Goal: Task Accomplishment & Management: Manage account settings

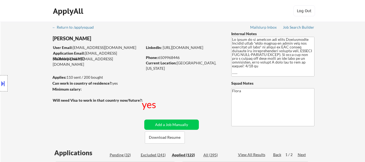
select select ""applied""
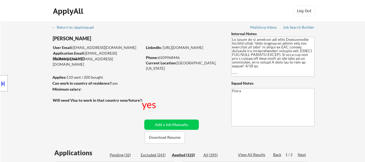
select select ""applied""
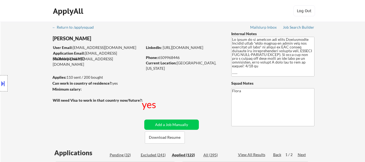
select select ""applied""
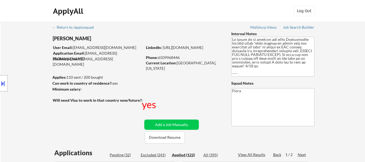
select select ""applied""
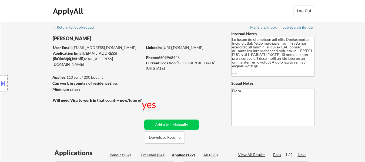
select select ""applied""
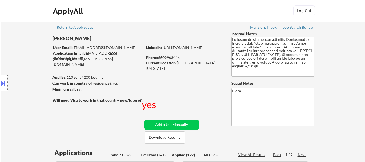
select select ""applied""
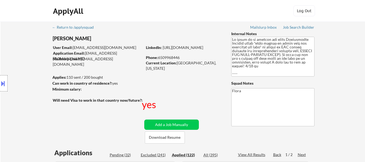
select select ""applied""
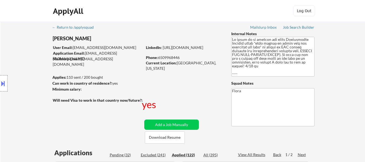
select select ""applied""
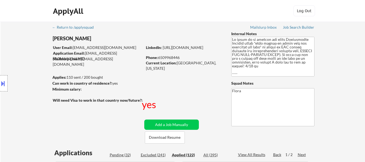
select select ""applied""
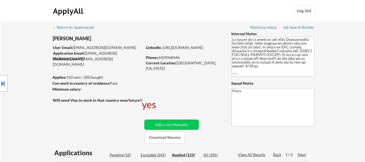
select select ""applied""
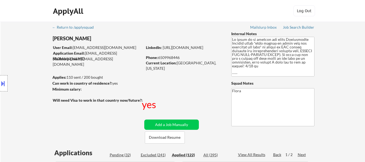
select select ""applied""
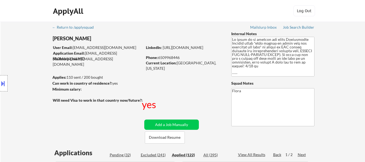
select select ""applied""
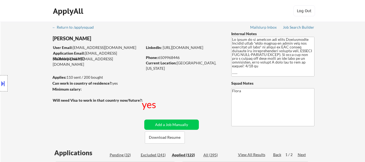
select select ""applied""
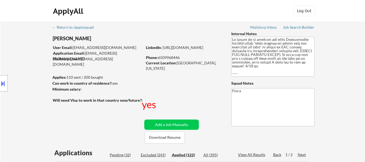
select select ""applied""
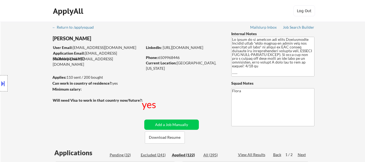
select select ""applied""
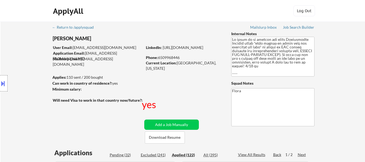
select select ""applied""
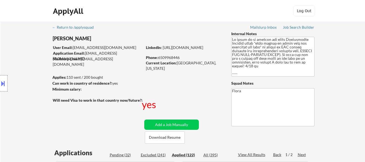
select select ""applied""
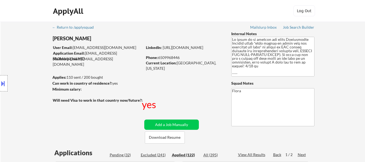
select select ""applied""
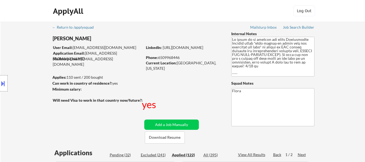
select select ""applied""
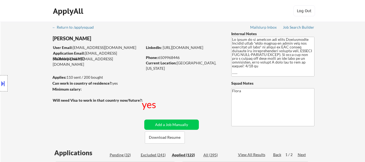
select select ""applied""
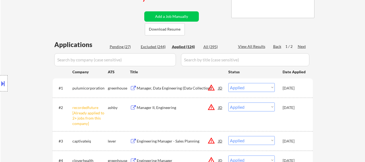
scroll to position [108, 0]
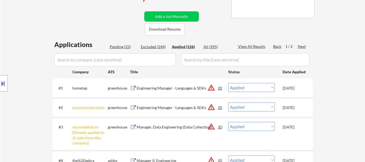
click at [264, 86] on select "Choose an option... Pending Applied Excluded (Questions) Excluded (Expired) Exc…" at bounding box center [251, 87] width 46 height 9
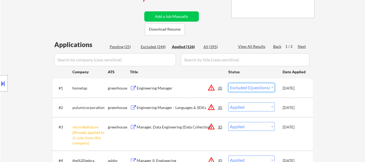
click at [228, 83] on select "Choose an option... Pending Applied Excluded (Questions) Excluded (Expired) Exc…" at bounding box center [251, 87] width 46 height 9
select select ""applied""
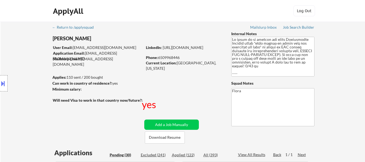
select select ""pending""
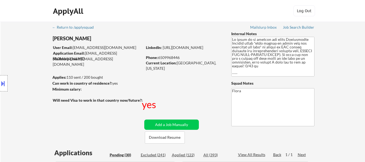
select select ""pending""
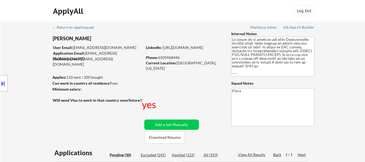
select select ""pending""
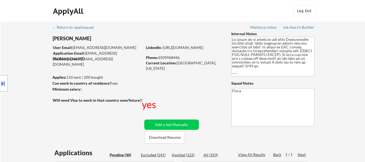
select select ""pending""
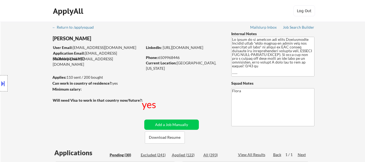
select select ""pending""
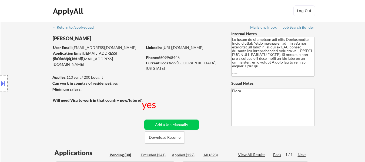
select select ""pending""
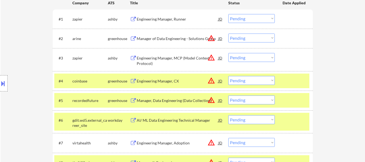
scroll to position [189, 0]
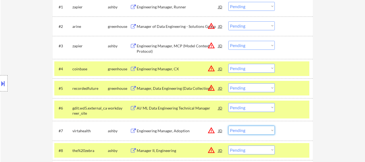
click at [267, 129] on select "Choose an option... Pending Applied Excluded (Questions) Excluded (Expired) Exc…" at bounding box center [251, 130] width 46 height 9
click at [228, 126] on select "Choose an option... Pending Applied Excluded (Questions) Excluded (Expired) Exc…" at bounding box center [251, 130] width 46 height 9
click at [182, 88] on div "Manager, Data Engineering (Data Collection)" at bounding box center [178, 88] width 82 height 5
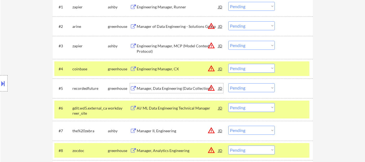
click at [285, 68] on div at bounding box center [295, 69] width 24 height 10
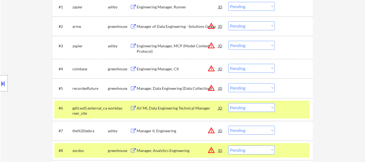
drag, startPoint x: 288, startPoint y: 108, endPoint x: 289, endPoint y: 104, distance: 4.7
click at [288, 108] on div at bounding box center [295, 108] width 24 height 10
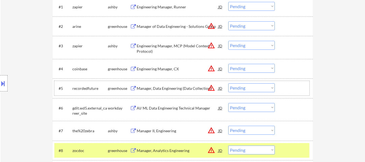
click at [291, 92] on div at bounding box center [295, 88] width 24 height 10
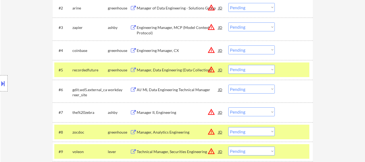
scroll to position [216, 0]
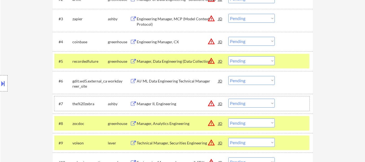
click at [299, 108] on div at bounding box center [295, 104] width 24 height 10
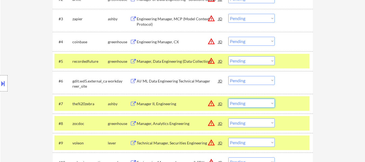
click at [260, 103] on select "Choose an option... Pending Applied Excluded (Questions) Excluded (Expired) Exc…" at bounding box center [251, 103] width 46 height 9
click at [228, 99] on select "Choose an option... Pending Applied Excluded (Questions) Excluded (Expired) Exc…" at bounding box center [251, 103] width 46 height 9
select select ""pending""
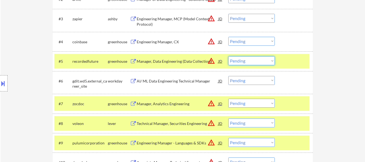
click at [244, 62] on select "Choose an option... Pending Applied Excluded (Questions) Excluded (Expired) Exc…" at bounding box center [251, 60] width 46 height 9
click at [228, 56] on select "Choose an option... Pending Applied Excluded (Questions) Excluded (Expired) Exc…" at bounding box center [251, 60] width 46 height 9
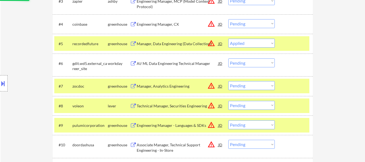
scroll to position [243, 0]
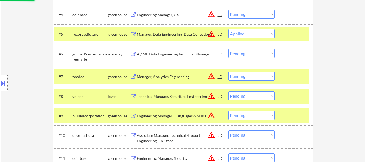
click at [278, 80] on div "#7 zocdoc greenhouse Manager, Analytics Engineering JD warning_amber Choose an …" at bounding box center [181, 76] width 255 height 15
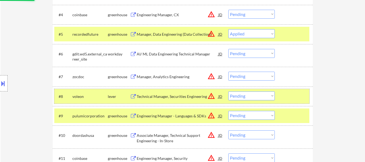
click at [290, 94] on div at bounding box center [295, 96] width 24 height 10
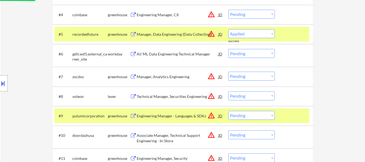
click at [294, 108] on div "#9 pulumicorporation greenhouse Engineering Manager - Languages & SDKs JD warni…" at bounding box center [183, 115] width 260 height 19
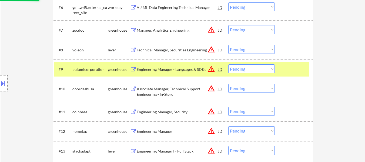
scroll to position [297, 0]
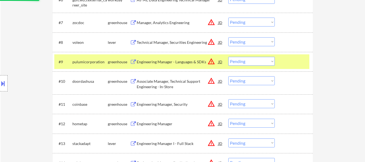
click at [297, 62] on div at bounding box center [295, 62] width 24 height 10
select select ""pending""
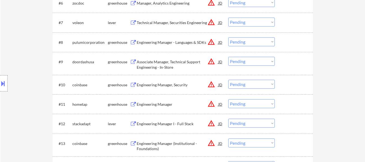
click at [171, 23] on div "Technical Manager, Securities Engineering" at bounding box center [178, 22] width 82 height 5
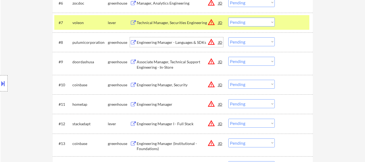
click at [165, 41] on div "Engineering Manager - Languages & SDKs" at bounding box center [178, 42] width 82 height 5
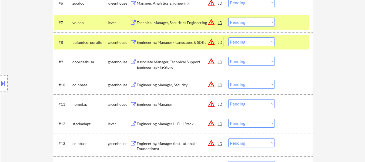
click at [157, 63] on div "Associate Manager, Technical Support Engineering - In-Store" at bounding box center [178, 64] width 82 height 11
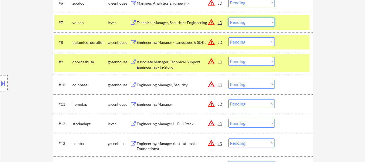
click at [251, 22] on select "Choose an option... Pending Applied Excluded (Questions) Excluded (Expired) Exc…" at bounding box center [251, 22] width 46 height 9
click at [228, 18] on select "Choose an option... Pending Applied Excluded (Questions) Excluded (Expired) Exc…" at bounding box center [251, 22] width 46 height 9
select select ""pending""
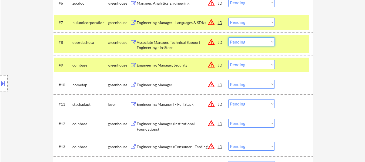
click at [256, 41] on select "Choose an option... Pending Applied Excluded (Questions) Excluded (Expired) Exc…" at bounding box center [251, 41] width 46 height 9
click at [228, 37] on select "Choose an option... Pending Applied Excluded (Questions) Excluded (Expired) Exc…" at bounding box center [251, 41] width 46 height 9
select select ""pending""
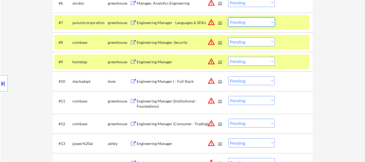
drag, startPoint x: 269, startPoint y: 23, endPoint x: 267, endPoint y: 25, distance: 3.3
click at [269, 23] on select "Choose an option... Pending Applied Excluded (Questions) Excluded (Expired) Exc…" at bounding box center [251, 22] width 46 height 9
click at [228, 18] on select "Choose an option... Pending Applied Excluded (Questions) Excluded (Expired) Exc…" at bounding box center [251, 22] width 46 height 9
select select ""pending""
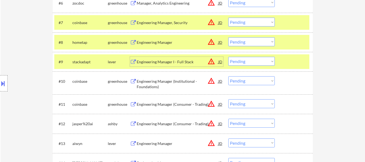
click at [160, 61] on div "Engineering Manager I - Full Stack" at bounding box center [178, 61] width 82 height 5
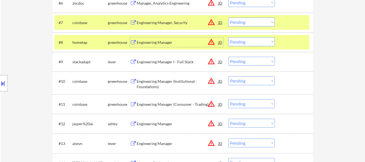
click at [144, 40] on div "Engineering Manager" at bounding box center [178, 42] width 82 height 5
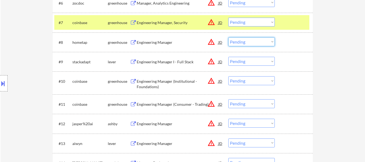
drag, startPoint x: 243, startPoint y: 40, endPoint x: 245, endPoint y: 45, distance: 4.6
click at [243, 40] on select "Choose an option... Pending Applied Excluded (Questions) Excluded (Expired) Exc…" at bounding box center [251, 41] width 46 height 9
click at [228, 37] on select "Choose an option... Pending Applied Excluded (Questions) Excluded (Expired) Exc…" at bounding box center [251, 41] width 46 height 9
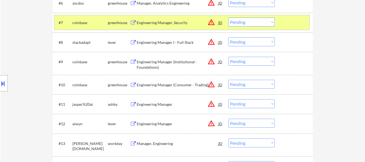
click at [288, 28] on div "#7 coinbase greenhouse Engineering Manager, Security JD warning_amber Choose an…" at bounding box center [181, 22] width 255 height 15
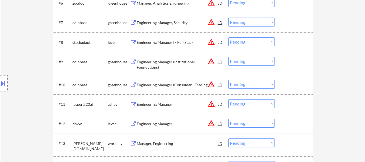
click at [288, 46] on div at bounding box center [295, 42] width 24 height 10
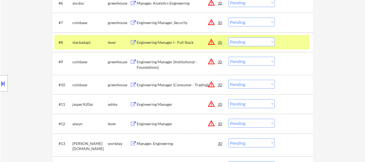
click at [166, 106] on div "Engineering Manager" at bounding box center [178, 104] width 82 height 5
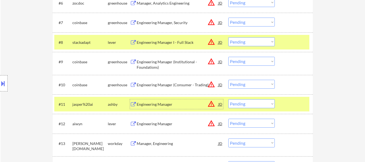
click at [247, 42] on select "Choose an option... Pending Applied Excluded (Questions) Excluded (Expired) Exc…" at bounding box center [251, 41] width 46 height 9
click at [228, 37] on select "Choose an option... Pending Applied Excluded (Questions) Excluded (Expired) Exc…" at bounding box center [251, 41] width 46 height 9
select select ""pending""
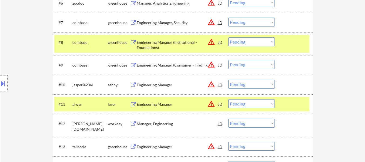
click at [305, 47] on div "#8 coinbase greenhouse Engineering Manager (Institutional - Foundations) JD war…" at bounding box center [181, 44] width 255 height 18
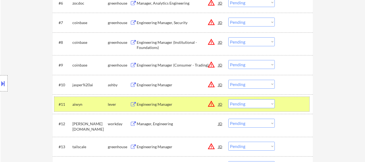
click at [292, 106] on div at bounding box center [295, 104] width 24 height 10
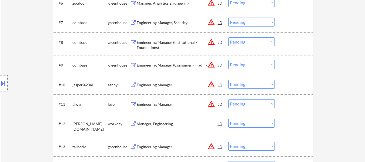
click at [286, 87] on div at bounding box center [295, 85] width 24 height 10
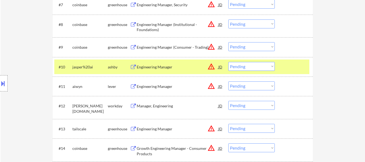
scroll to position [324, 0]
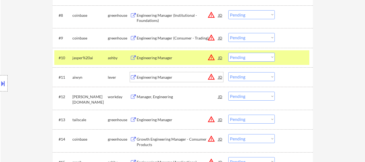
click at [167, 76] on div "Engineering Manager" at bounding box center [178, 77] width 82 height 5
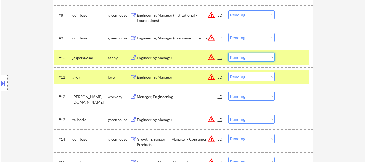
click at [254, 58] on select "Choose an option... Pending Applied Excluded (Questions) Excluded (Expired) Exc…" at bounding box center [251, 57] width 46 height 9
click at [228, 53] on select "Choose an option... Pending Applied Excluded (Questions) Excluded (Expired) Exc…" at bounding box center [251, 57] width 46 height 9
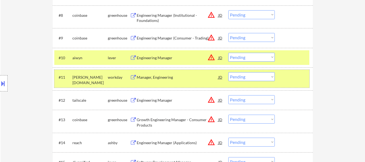
click at [298, 78] on div at bounding box center [295, 77] width 24 height 10
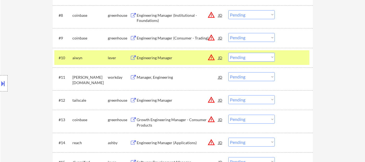
click at [160, 100] on div "Engineering Manager" at bounding box center [178, 100] width 82 height 5
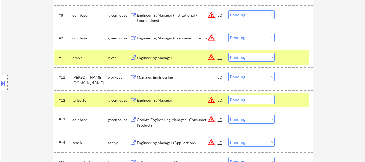
click at [162, 140] on div "Engineering Manager (Applications)" at bounding box center [178, 142] width 82 height 5
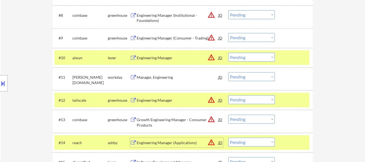
drag, startPoint x: 238, startPoint y: 56, endPoint x: 240, endPoint y: 61, distance: 5.2
click at [238, 56] on select "Choose an option... Pending Applied Excluded (Questions) Excluded (Expired) Exc…" at bounding box center [251, 57] width 46 height 9
click at [228, 53] on select "Choose an option... Pending Applied Excluded (Questions) Excluded (Expired) Exc…" at bounding box center [251, 57] width 46 height 9
select select ""pending""
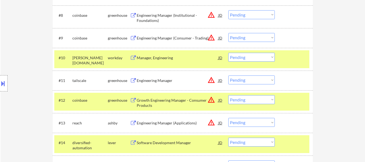
drag, startPoint x: 248, startPoint y: 79, endPoint x: 249, endPoint y: 82, distance: 2.8
click at [248, 79] on select "Choose an option... Pending Applied Excluded (Questions) Excluded (Expired) Exc…" at bounding box center [251, 79] width 46 height 9
click at [228, 75] on select "Choose an option... Pending Applied Excluded (Questions) Excluded (Expired) Exc…" at bounding box center [251, 79] width 46 height 9
select select ""pending""
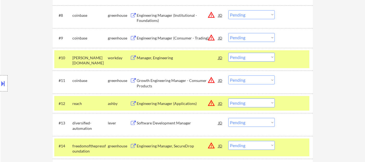
click at [281, 58] on div "#10 schellman.wd1.careers workday Manager, Engineering JD warning_amber Choose …" at bounding box center [181, 59] width 255 height 18
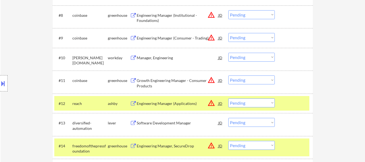
click at [285, 105] on div at bounding box center [295, 103] width 24 height 10
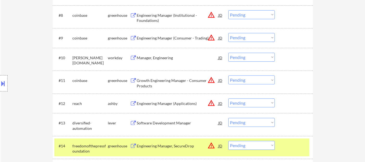
scroll to position [378, 0]
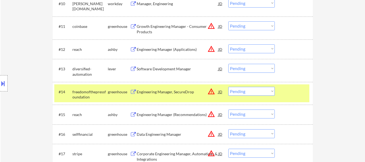
click at [287, 48] on div at bounding box center [295, 49] width 24 height 10
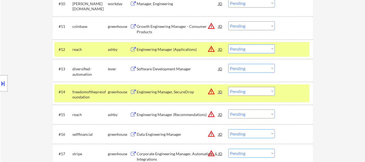
click at [271, 89] on select "Choose an option... Pending Applied Excluded (Questions) Excluded (Expired) Exc…" at bounding box center [251, 91] width 46 height 9
click at [281, 86] on div "#14 freedomofthepressfoundation greenhouse Engineering Manager, SecureDrop JD w…" at bounding box center [181, 93] width 255 height 18
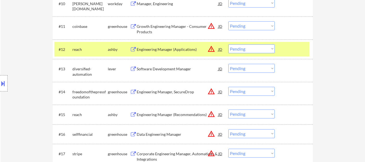
click at [167, 67] on div "Software Development Manager" at bounding box center [178, 68] width 82 height 5
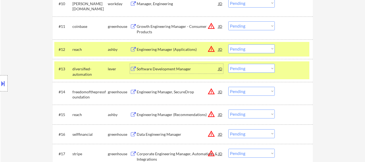
click at [248, 48] on select "Choose an option... Pending Applied Excluded (Questions) Excluded (Expired) Exc…" at bounding box center [251, 48] width 46 height 9
click at [228, 44] on select "Choose an option... Pending Applied Excluded (Questions) Excluded (Expired) Exc…" at bounding box center [251, 48] width 46 height 9
select select ""pending""
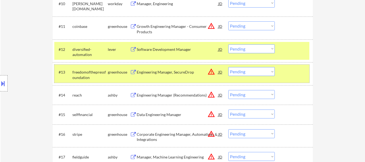
click at [304, 72] on div at bounding box center [295, 72] width 24 height 10
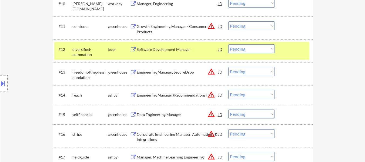
click at [171, 72] on div "Engineering Manager, SecureDrop" at bounding box center [178, 71] width 82 height 5
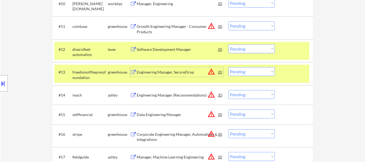
click at [259, 71] on select "Choose an option... Pending Applied Excluded (Questions) Excluded (Expired) Exc…" at bounding box center [251, 71] width 46 height 9
click at [228, 67] on select "Choose an option... Pending Applied Excluded (Questions) Excluded (Expired) Exc…" at bounding box center [251, 71] width 46 height 9
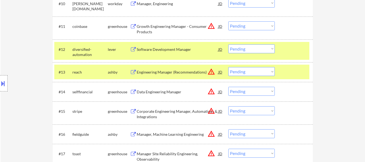
click at [252, 72] on select "Choose an option... Pending Applied Excluded (Questions) Excluded (Expired) Exc…" at bounding box center [251, 71] width 46 height 9
click at [228, 67] on select "Choose an option... Pending Applied Excluded (Questions) Excluded (Expired) Exc…" at bounding box center [251, 71] width 46 height 9
click at [167, 91] on div "Data Engineering Manager" at bounding box center [178, 91] width 82 height 5
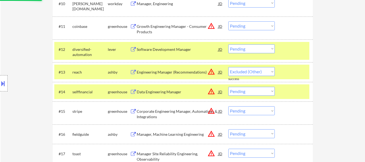
select select ""pending""
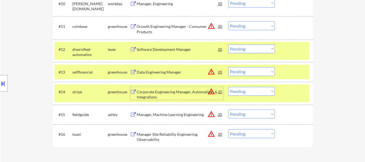
click at [263, 45] on select "Choose an option... Pending Applied Excluded (Questions) Excluded (Expired) Exc…" at bounding box center [251, 48] width 46 height 9
click at [180, 49] on div "Software Development Manager" at bounding box center [178, 49] width 82 height 5
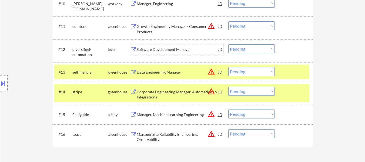
click at [242, 70] on select "Choose an option... Pending Applied Excluded (Questions) Excluded (Expired) Exc…" at bounding box center [251, 71] width 46 height 9
click at [242, 48] on select "Choose an option... Pending Applied Excluded (Questions) Excluded (Expired) Exc…" at bounding box center [251, 48] width 46 height 9
click at [228, 44] on select "Choose an option... Pending Applied Excluded (Questions) Excluded (Expired) Exc…" at bounding box center [251, 48] width 46 height 9
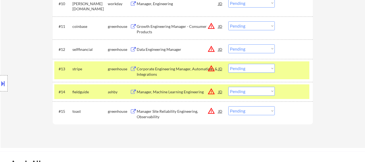
click at [242, 45] on select "Choose an option... Pending Applied Excluded (Questions) Excluded (Expired) Exc…" at bounding box center [251, 48] width 46 height 9
click at [228, 44] on select "Choose an option... Pending Applied Excluded (Questions) Excluded (Expired) Exc…" at bounding box center [251, 48] width 46 height 9
click at [178, 69] on div "Corporate Engineering Manager, Automations & Integrations" at bounding box center [178, 71] width 82 height 11
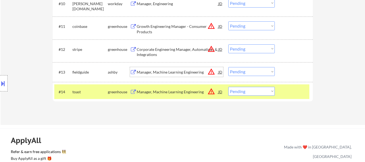
click at [165, 94] on div "Manager, Machine Learning Engineering" at bounding box center [178, 91] width 82 height 5
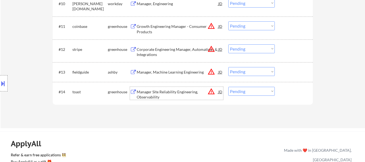
click at [191, 70] on div "Manager, Machine Learning Engineering" at bounding box center [178, 71] width 82 height 5
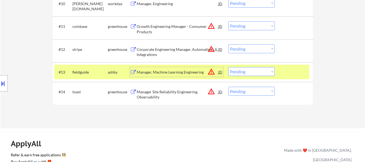
click at [243, 48] on select "Choose an option... Pending Applied Excluded (Questions) Excluded (Expired) Exc…" at bounding box center [251, 48] width 46 height 9
click at [228, 44] on select "Choose an option... Pending Applied Excluded (Questions) Excluded (Expired) Exc…" at bounding box center [251, 48] width 46 height 9
select select ""pending""
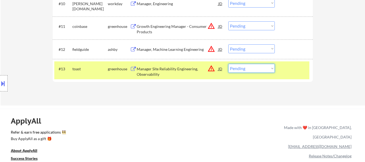
drag, startPoint x: 260, startPoint y: 68, endPoint x: 260, endPoint y: 72, distance: 4.1
click at [260, 68] on select "Choose an option... Pending Applied Excluded (Questions) Excluded (Expired) Exc…" at bounding box center [251, 68] width 46 height 9
select select ""applied""
click at [228, 64] on select "Choose an option... Pending Applied Excluded (Questions) Excluded (Expired) Exc…" at bounding box center [251, 68] width 46 height 9
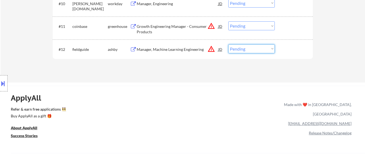
drag, startPoint x: 238, startPoint y: 49, endPoint x: 238, endPoint y: 52, distance: 3.0
click at [238, 49] on select "Choose an option... Pending Applied Excluded (Questions) Excluded (Expired) Exc…" at bounding box center [251, 48] width 46 height 9
select select ""applied""
click at [228, 44] on select "Choose an option... Pending Applied Excluded (Questions) Excluded (Expired) Exc…" at bounding box center [251, 48] width 46 height 9
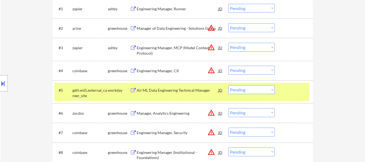
scroll to position [189, 0]
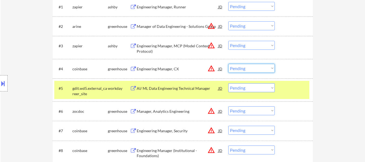
click at [244, 67] on select "Choose an option... Pending Applied Excluded (Questions) Excluded (Expired) Exc…" at bounding box center [251, 68] width 46 height 9
click at [228, 64] on select "Choose an option... Pending Applied Excluded (Questions) Excluded (Expired) Exc…" at bounding box center [251, 68] width 46 height 9
select select ""pending""
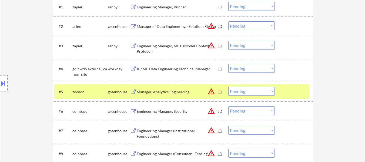
click at [253, 111] on select "Choose an option... Pending Applied Excluded (Questions) Excluded (Expired) Exc…" at bounding box center [251, 110] width 46 height 9
click at [228, 106] on select "Choose an option... Pending Applied Excluded (Questions) Excluded (Expired) Exc…" at bounding box center [251, 110] width 46 height 9
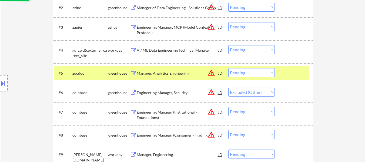
scroll to position [243, 0]
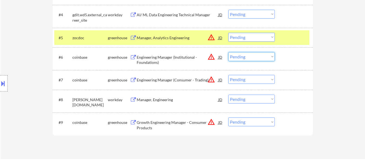
click at [259, 57] on select "Choose an option... Pending Applied Excluded (Questions) Excluded (Expired) Exc…" at bounding box center [251, 56] width 46 height 9
click at [228, 52] on select "Choose an option... Pending Applied Excluded (Questions) Excluded (Expired) Exc…" at bounding box center [251, 56] width 46 height 9
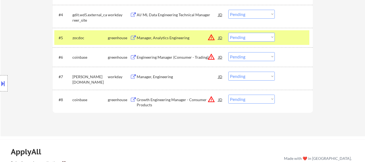
click at [262, 56] on select "Choose an option... Pending Applied Excluded (Questions) Excluded (Expired) Exc…" at bounding box center [251, 56] width 46 height 9
click at [228, 52] on select "Choose an option... Pending Applied Excluded (Questions) Excluded (Expired) Exc…" at bounding box center [251, 56] width 46 height 9
click at [236, 100] on select "Choose an option... Pending Applied Excluded (Questions) Excluded (Expired) Exc…" at bounding box center [251, 99] width 46 height 9
select select ""pending""
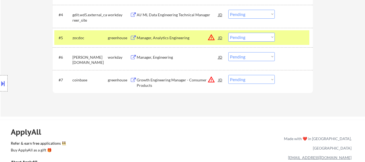
click at [249, 79] on select "Choose an option... Pending Applied Excluded (Questions) Excluded (Expired) Exc…" at bounding box center [251, 79] width 46 height 9
select select ""excluded__other_""
click at [228, 75] on select "Choose an option... Pending Applied Excluded (Questions) Excluded (Expired) Exc…" at bounding box center [251, 79] width 46 height 9
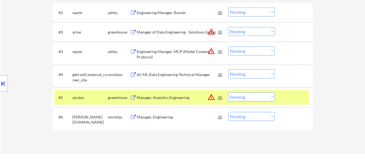
scroll to position [189, 0]
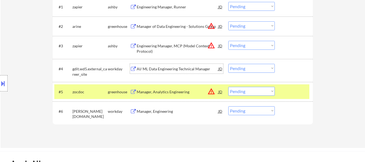
click at [191, 68] on div "AI/ ML Data Engineering Technical Manager" at bounding box center [178, 68] width 82 height 5
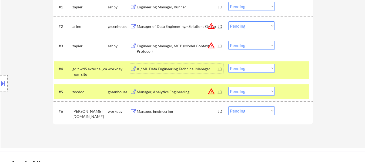
drag, startPoint x: 242, startPoint y: 68, endPoint x: 242, endPoint y: 71, distance: 3.0
click at [242, 68] on select "Choose an option... Pending Applied Excluded (Questions) Excluded (Expired) Exc…" at bounding box center [251, 68] width 46 height 9
click at [228, 64] on select "Choose an option... Pending Applied Excluded (Questions) Excluded (Expired) Exc…" at bounding box center [251, 68] width 46 height 9
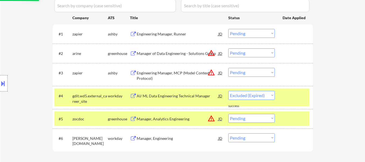
select select ""pending""
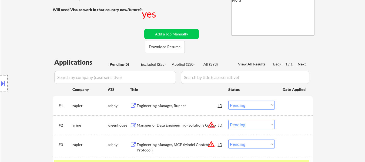
scroll to position [81, 0]
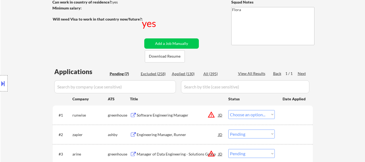
select select ""pending""
